Goal: Task Accomplishment & Management: Complete application form

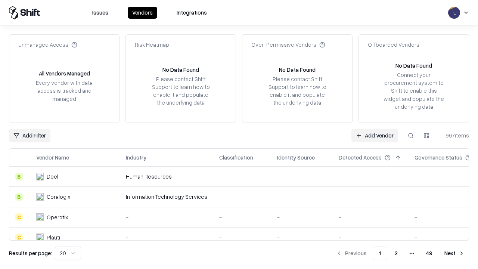
click at [375, 135] on link "Add Vendor" at bounding box center [375, 135] width 47 height 13
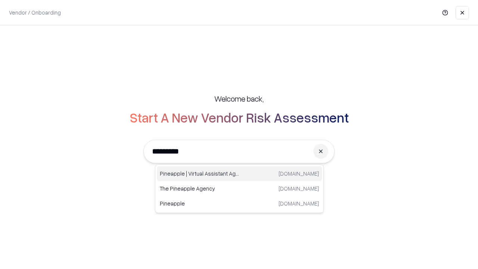
click at [239, 174] on div "Pineapple | Virtual Assistant Agency [DOMAIN_NAME]" at bounding box center [239, 173] width 165 height 15
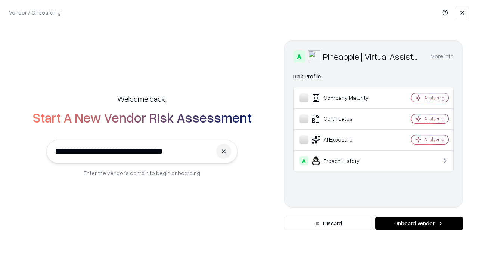
type input "**********"
click at [419, 223] on button "Onboard Vendor" at bounding box center [419, 223] width 88 height 13
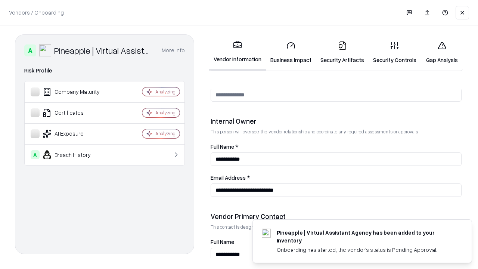
scroll to position [387, 0]
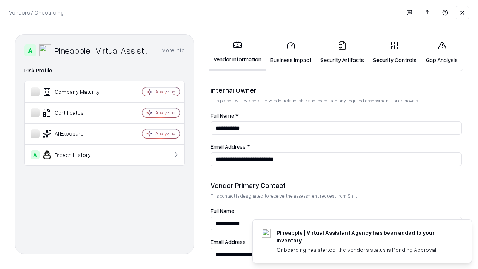
click at [291, 52] on link "Business Impact" at bounding box center [291, 52] width 50 height 35
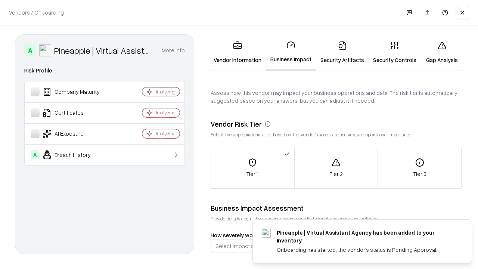
click at [442, 52] on link "Gap Analysis" at bounding box center [442, 52] width 42 height 35
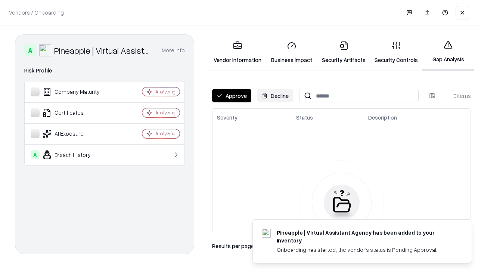
click at [232, 96] on button "Approve" at bounding box center [231, 95] width 39 height 13
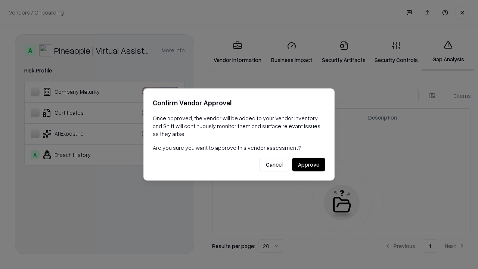
click at [309, 164] on button "Approve" at bounding box center [308, 164] width 33 height 13
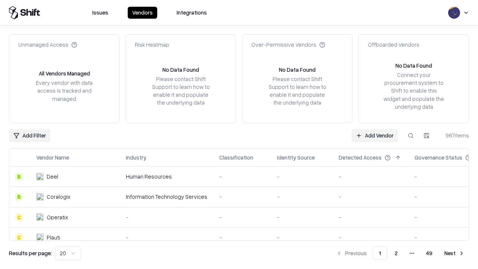
type input "**********"
click at [375, 135] on link "Add Vendor" at bounding box center [375, 135] width 47 height 13
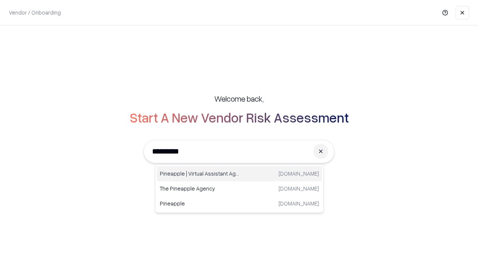
click at [239, 174] on div "Pineapple | Virtual Assistant Agency [DOMAIN_NAME]" at bounding box center [239, 173] width 165 height 15
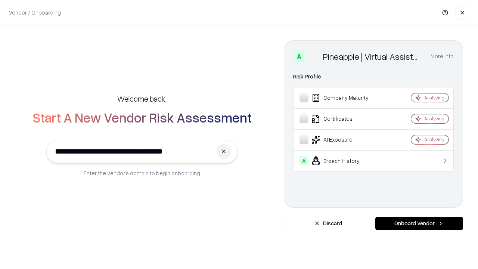
type input "**********"
click at [419, 223] on button "Onboard Vendor" at bounding box center [419, 223] width 88 height 13
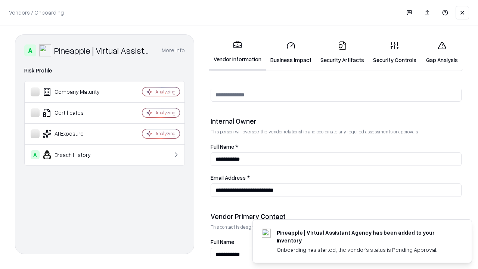
scroll to position [387, 0]
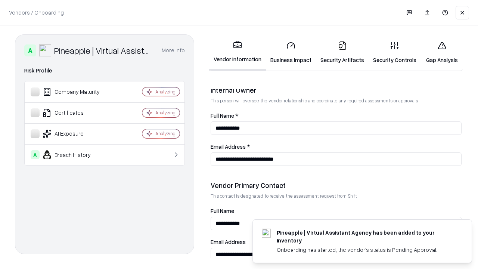
click at [442, 52] on link "Gap Analysis" at bounding box center [442, 52] width 42 height 35
